Goal: Task Accomplishment & Management: Manage account settings

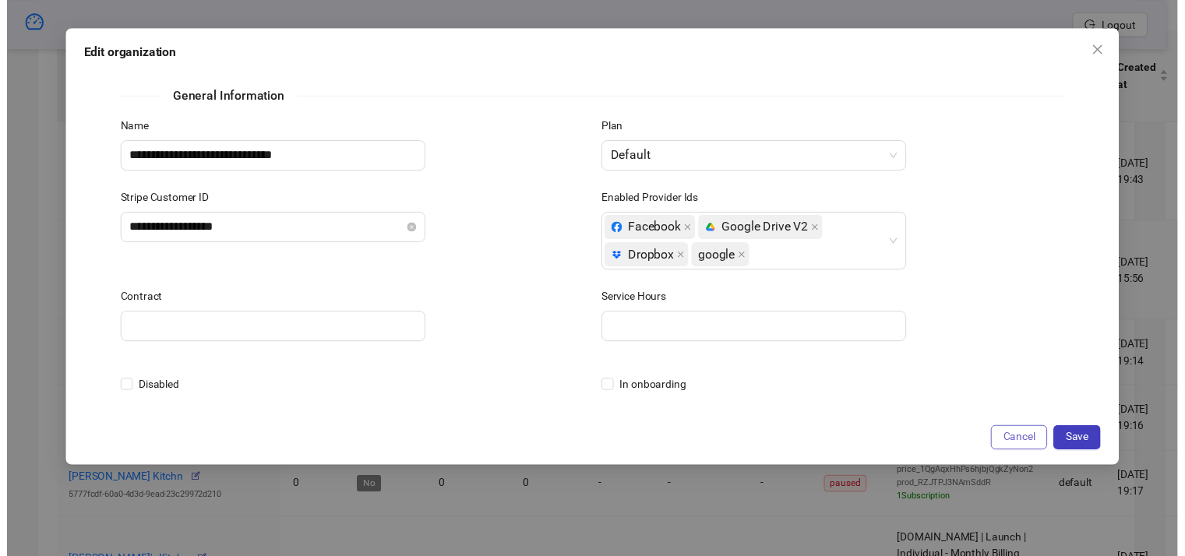
scroll to position [581, 0]
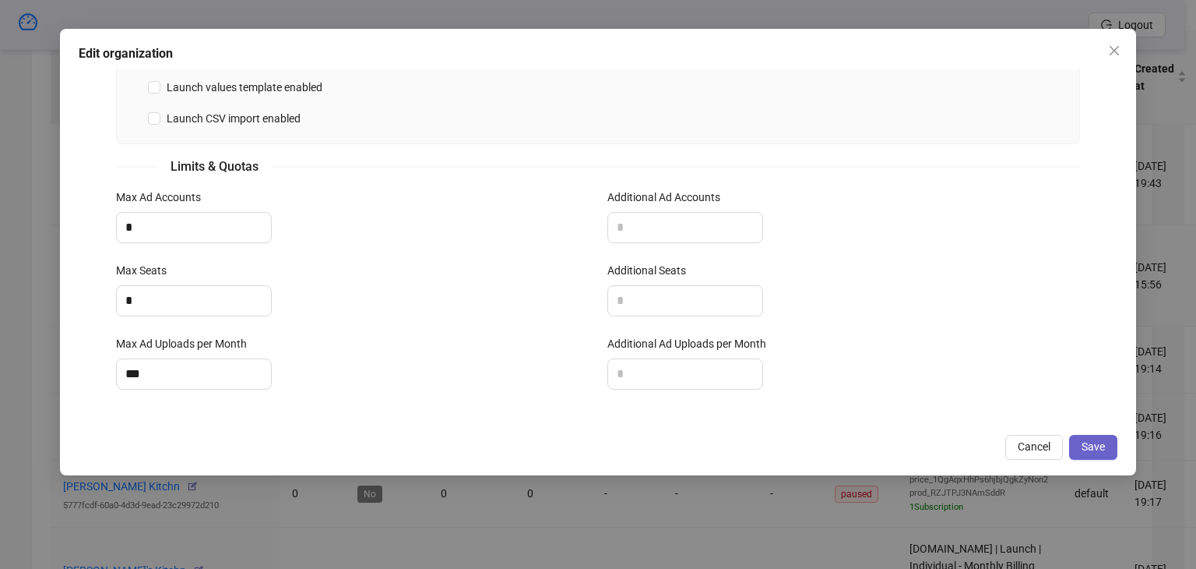
click at [1081, 452] on button "Save" at bounding box center [1093, 447] width 48 height 25
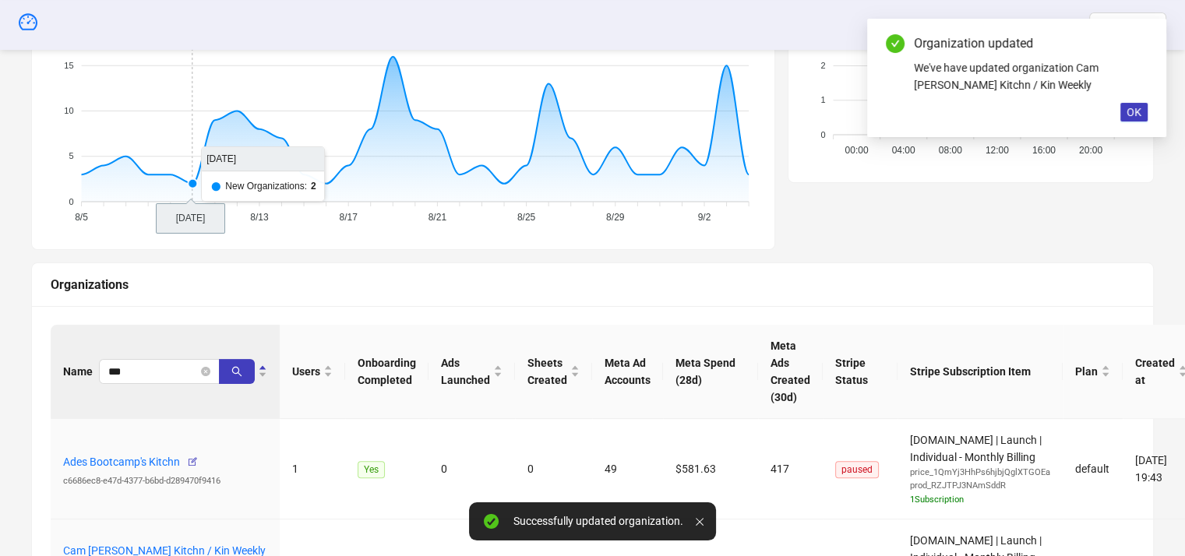
scroll to position [312, 0]
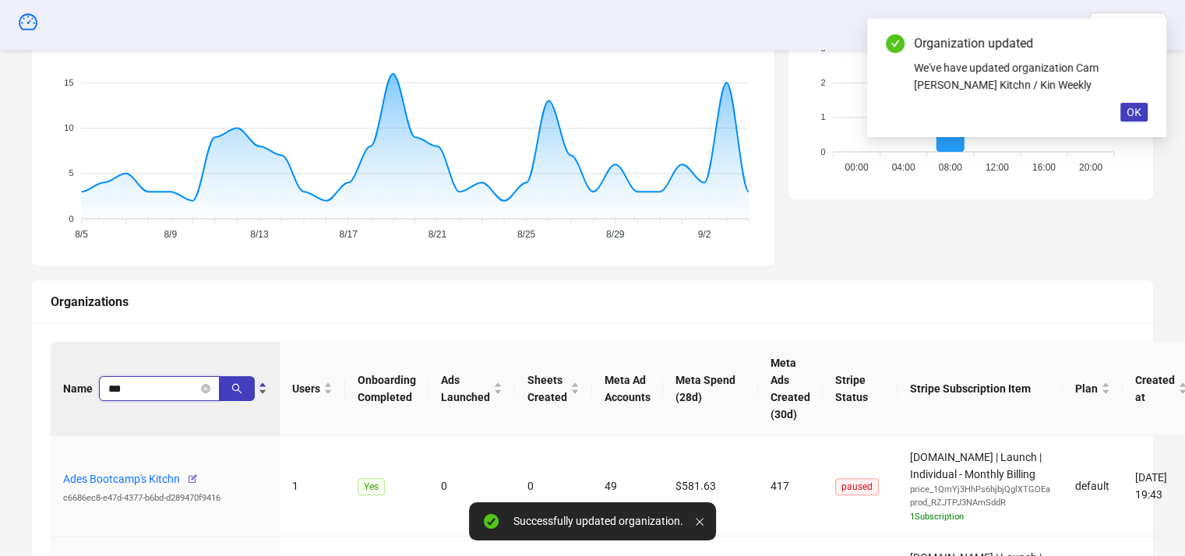
click at [136, 389] on input "***" at bounding box center [153, 388] width 90 height 17
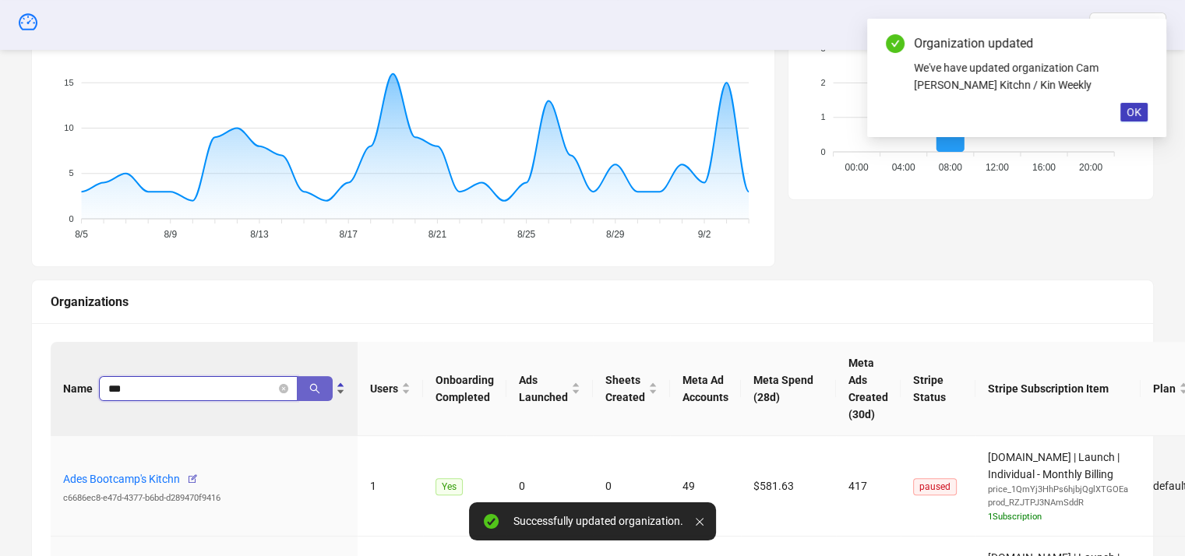
click at [316, 394] on button "button" at bounding box center [315, 388] width 36 height 25
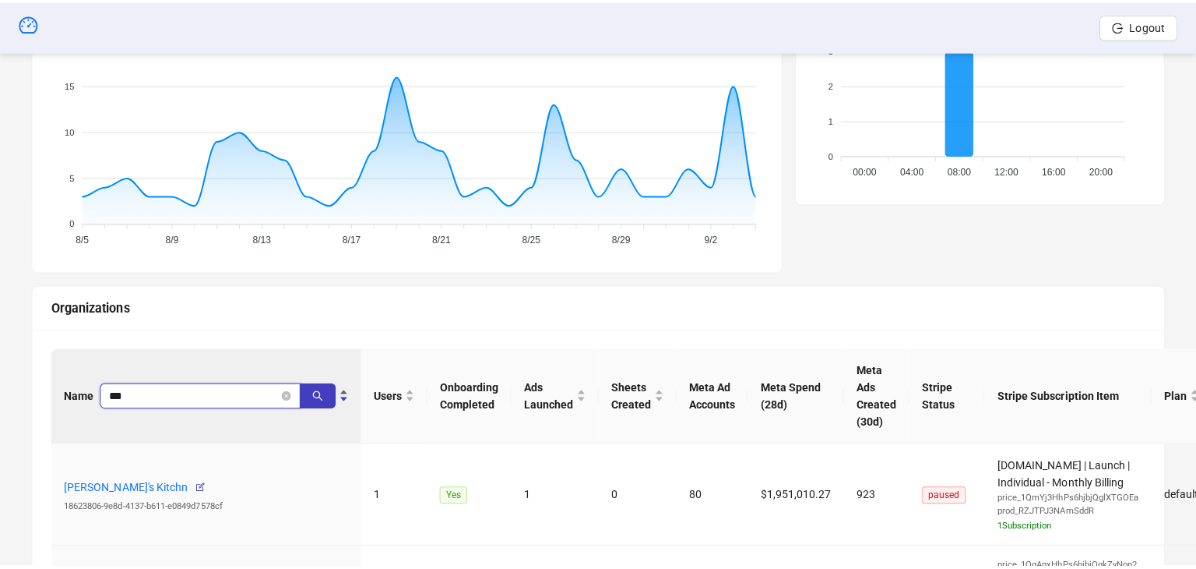
scroll to position [623, 0]
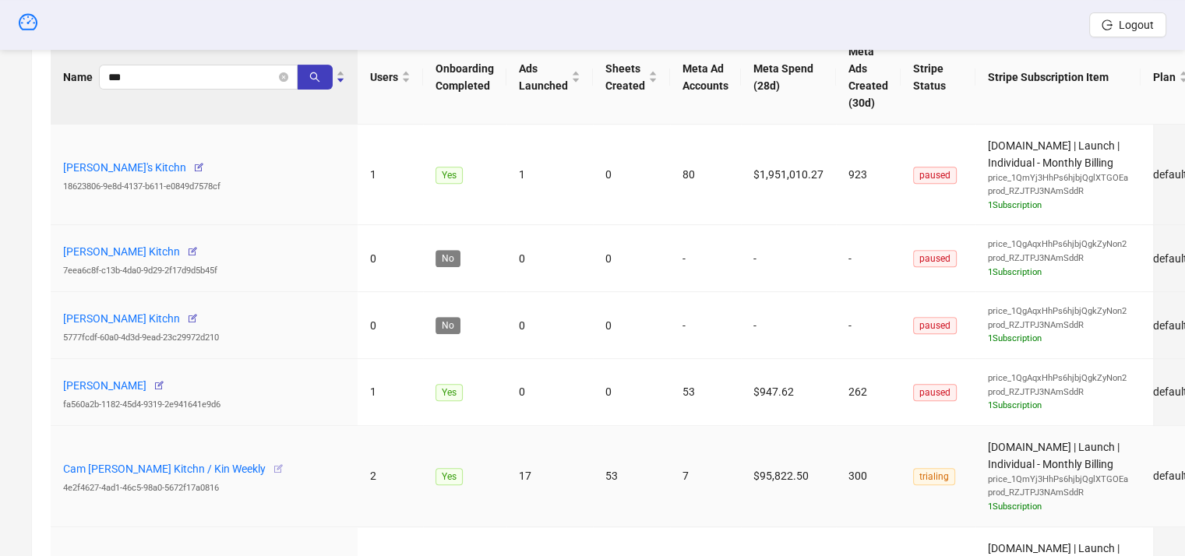
click at [273, 466] on icon "button" at bounding box center [278, 468] width 11 height 11
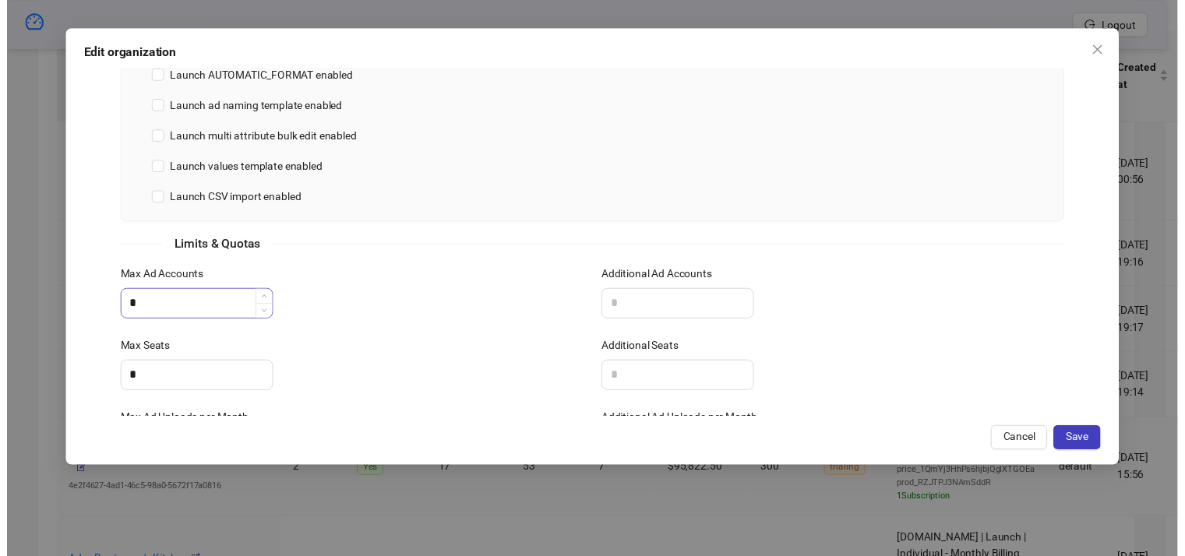
scroll to position [581, 0]
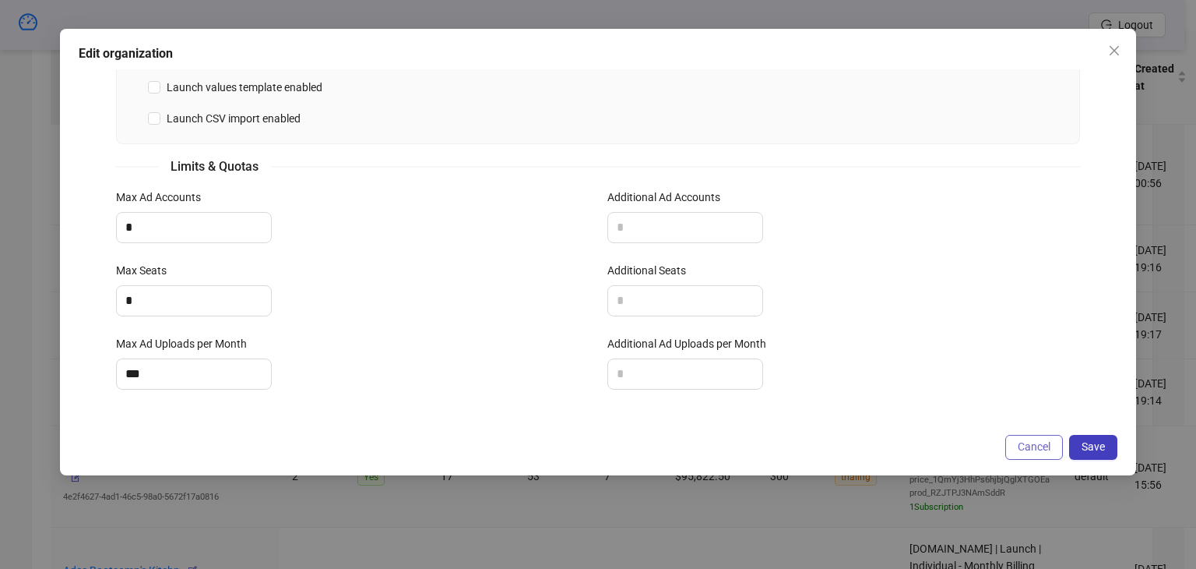
click at [1026, 449] on span "Cancel" at bounding box center [1034, 446] width 33 height 12
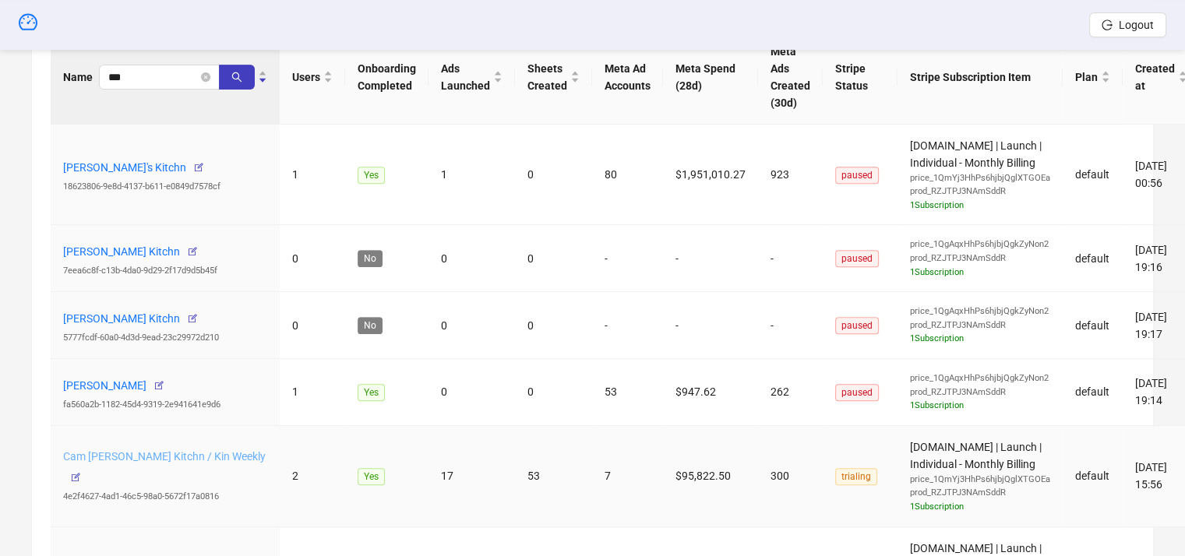
click at [147, 463] on link "Cam [PERSON_NAME] Kitchn / Kin Weekly" at bounding box center [164, 456] width 203 height 12
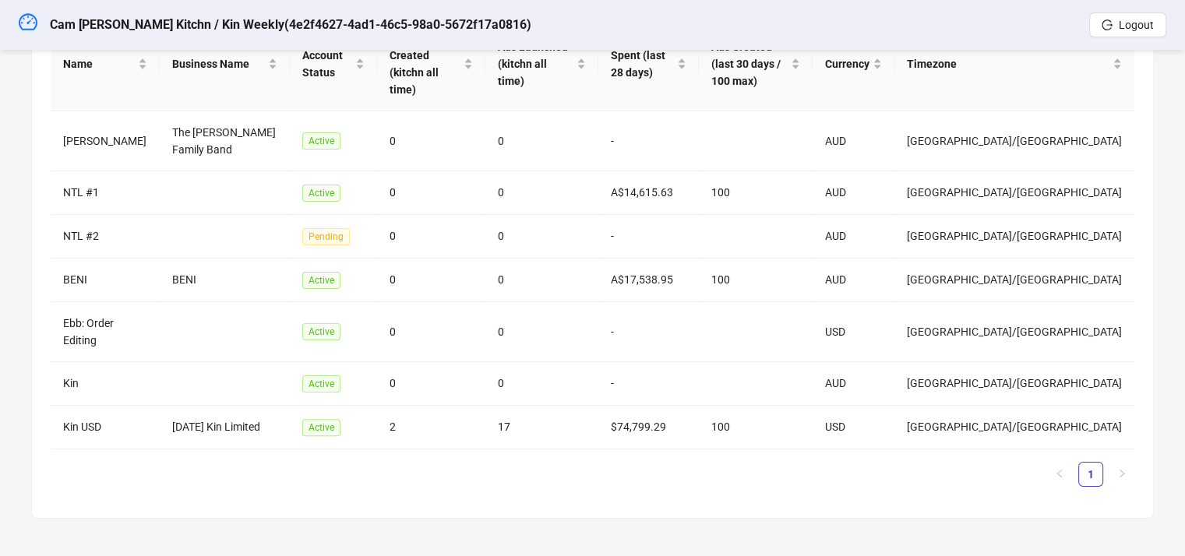
scroll to position [293, 0]
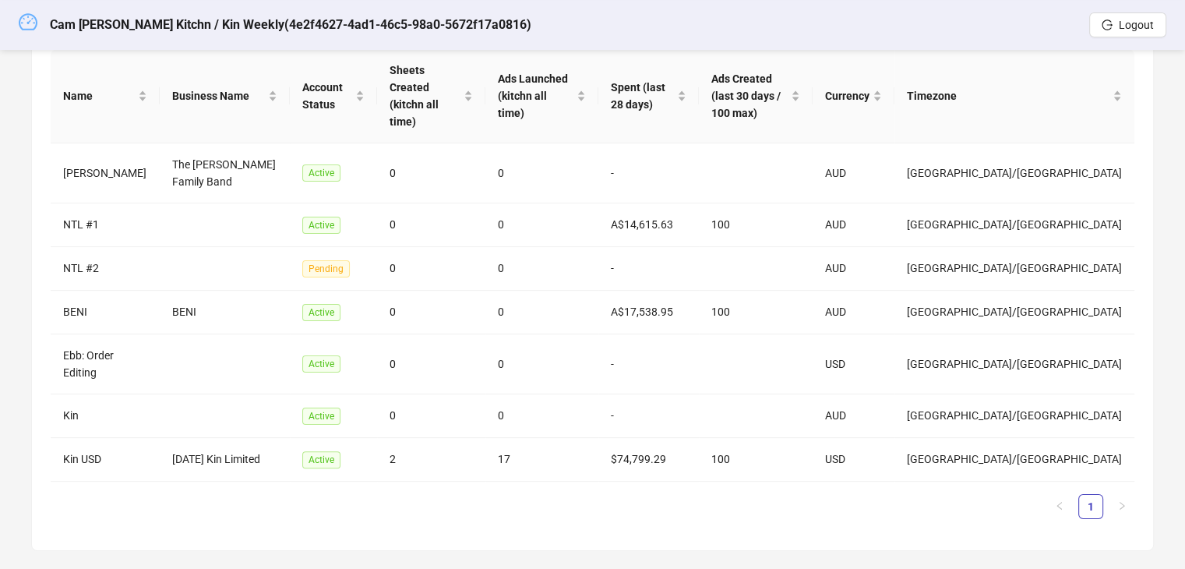
drag, startPoint x: 12, startPoint y: 23, endPoint x: 22, endPoint y: 25, distance: 10.2
click at [16, 23] on header "Cam [PERSON_NAME] Kitchn / Kin Weekly ( 4e2f4627-4ad1-46c5-98a0-5672f17a0816 ) …" at bounding box center [592, 25] width 1185 height 50
click at [25, 25] on icon "dashboard" at bounding box center [28, 21] width 19 height 19
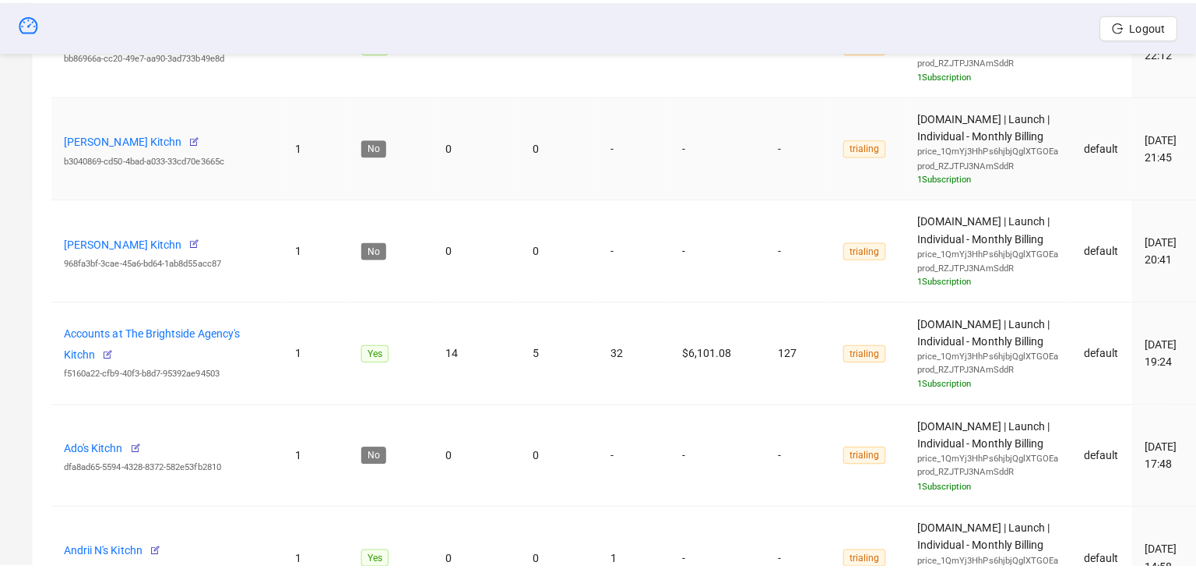
scroll to position [1383, 0]
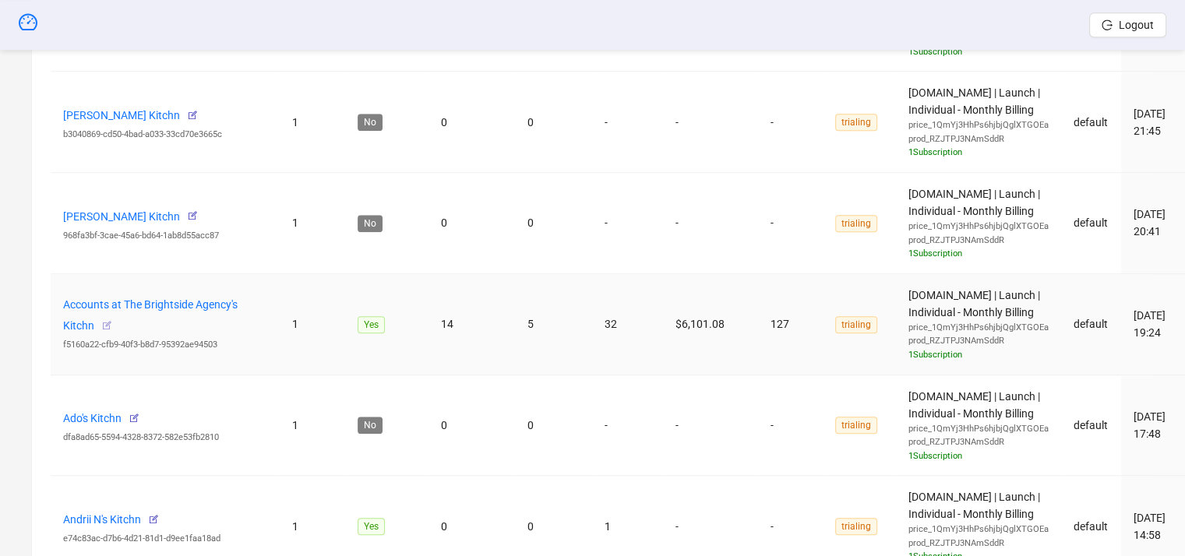
click at [107, 320] on icon "button" at bounding box center [106, 325] width 11 height 11
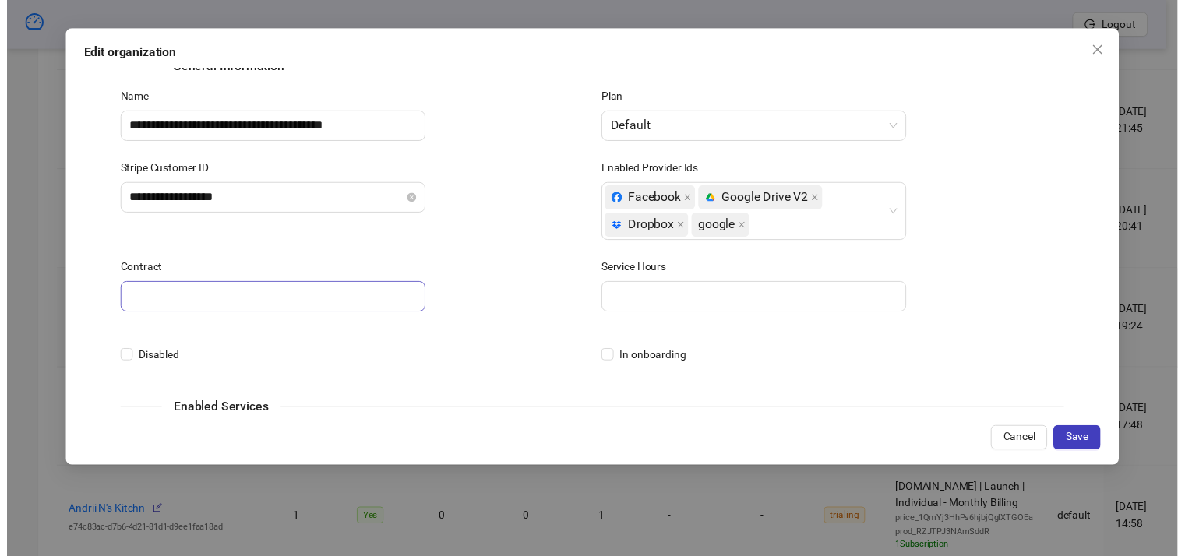
scroll to position [0, 0]
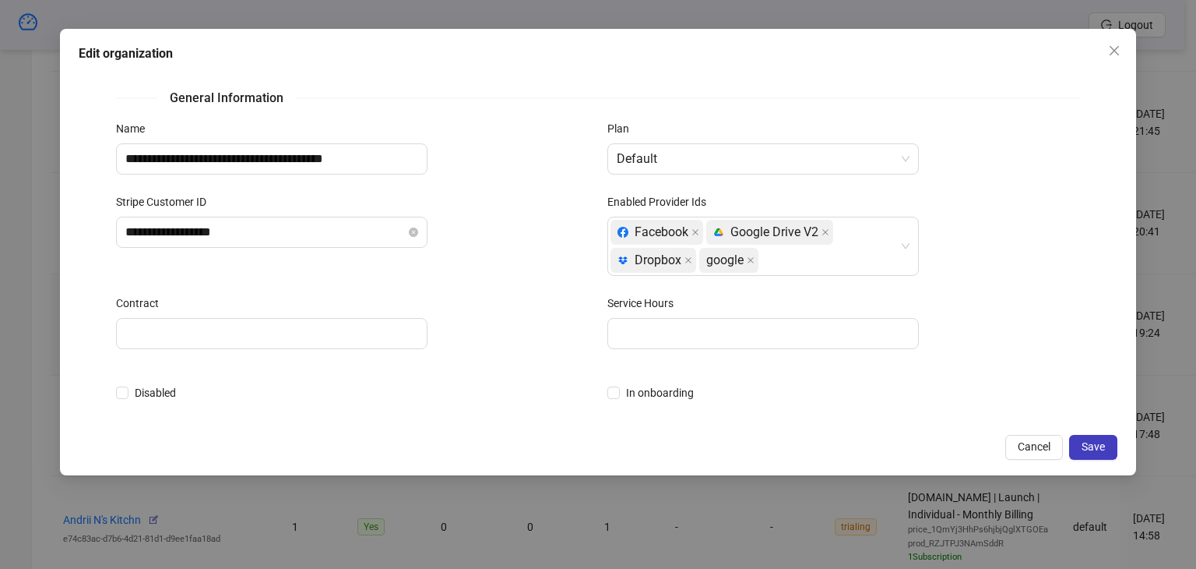
click at [1035, 437] on button "Cancel" at bounding box center [1035, 447] width 58 height 25
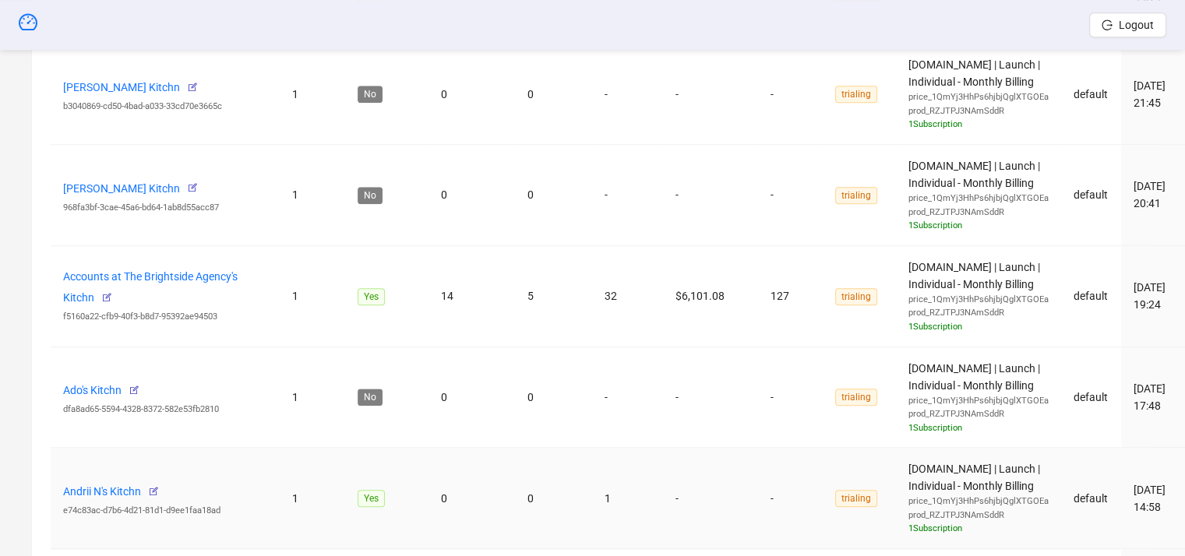
scroll to position [1539, 0]
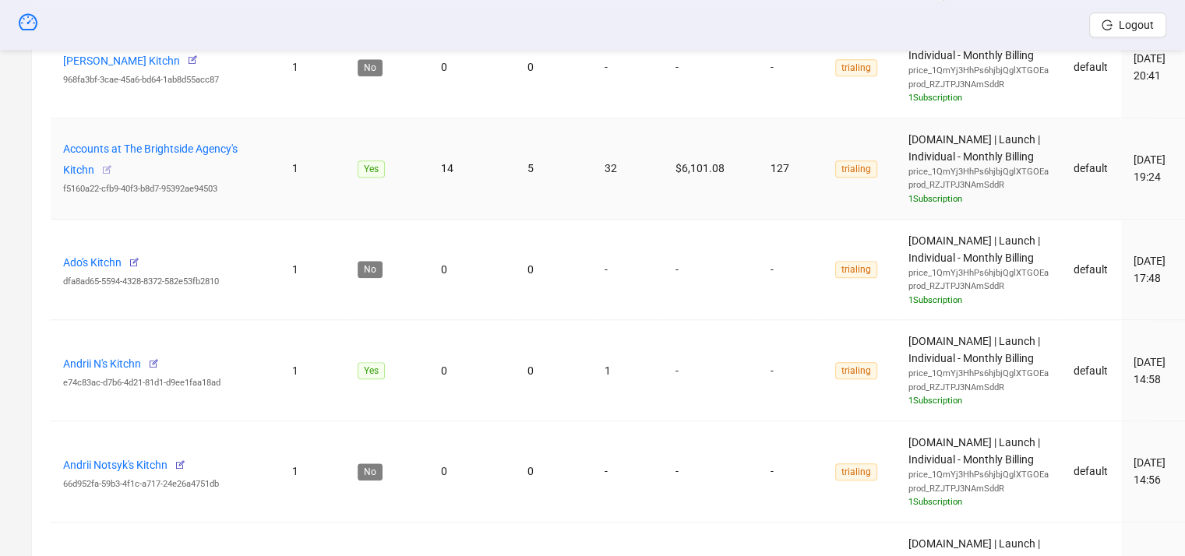
click at [104, 164] on icon "button" at bounding box center [106, 169] width 11 height 11
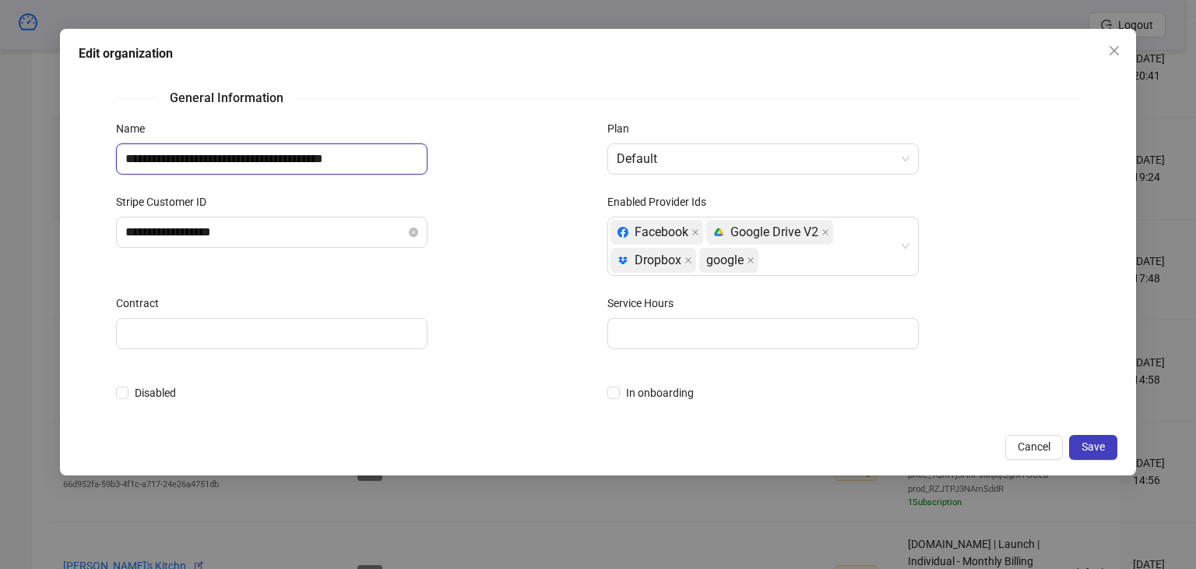
click at [195, 158] on input "**********" at bounding box center [272, 158] width 312 height 31
click at [327, 160] on input "**********" at bounding box center [272, 158] width 312 height 31
type input "**********"
click at [1092, 446] on span "Save" at bounding box center [1093, 446] width 23 height 12
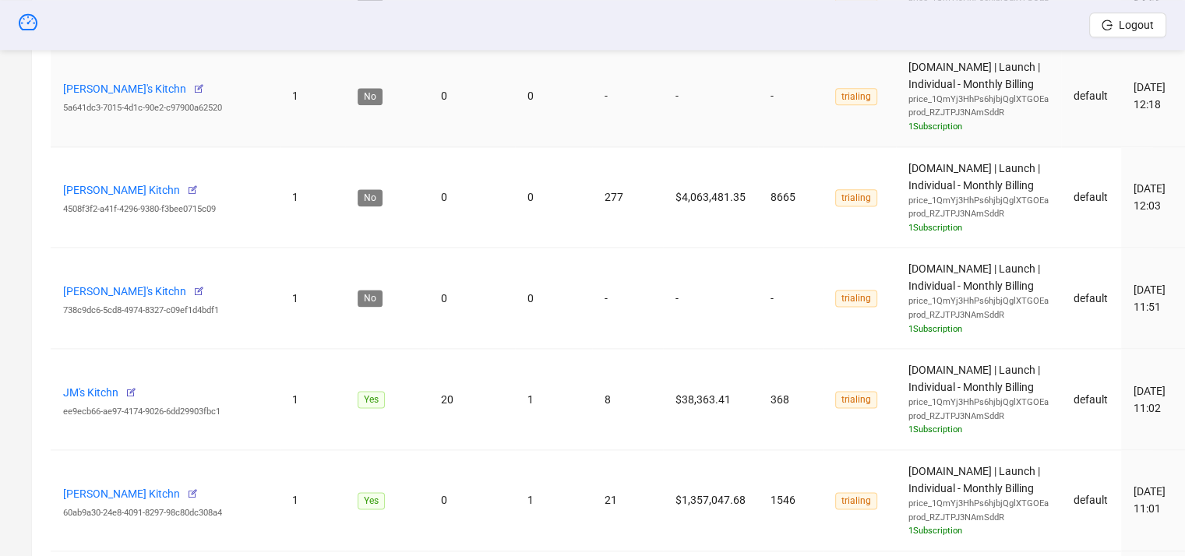
scroll to position [2315, 0]
